Goal: Task Accomplishment & Management: Use online tool/utility

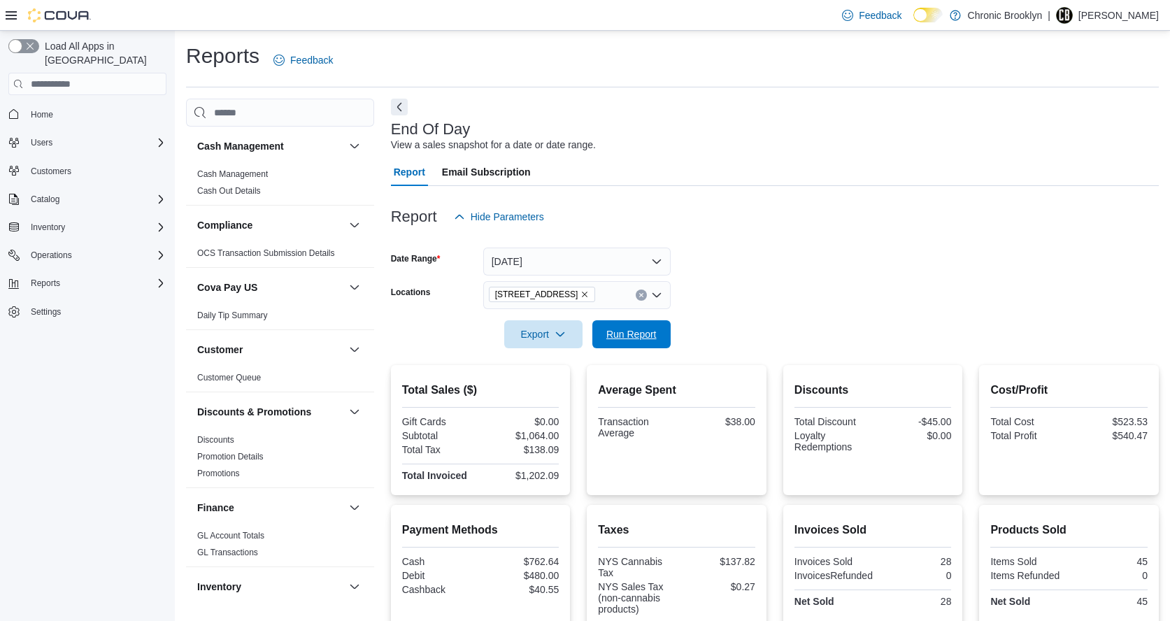
drag, startPoint x: 643, startPoint y: 337, endPoint x: 846, endPoint y: 92, distance: 318.0
click at [644, 336] on span "Run Report" at bounding box center [632, 334] width 50 height 14
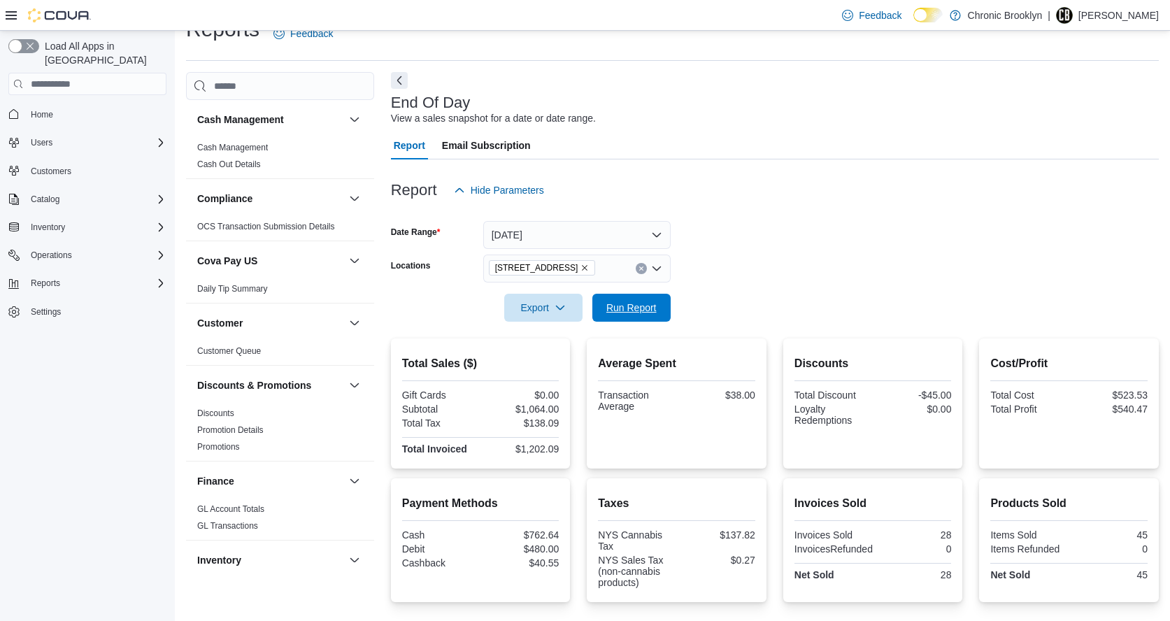
scroll to position [154, 0]
